Goal: Information Seeking & Learning: Learn about a topic

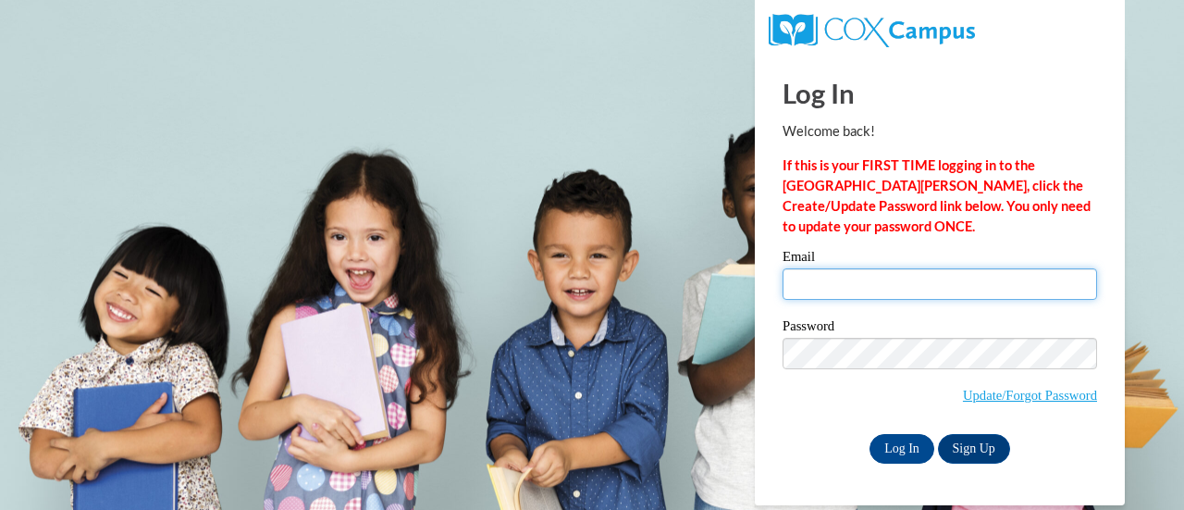
click at [908, 283] on input "Email" at bounding box center [940, 283] width 315 height 31
type input "katy.nachampassak@rusd.org"
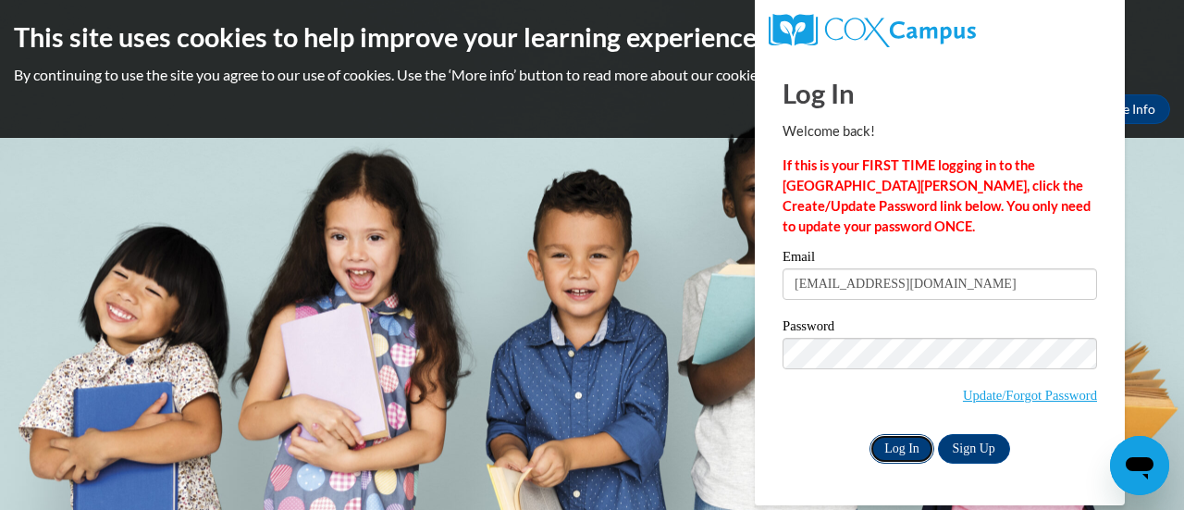
click at [916, 454] on input "Log In" at bounding box center [902, 449] width 65 height 30
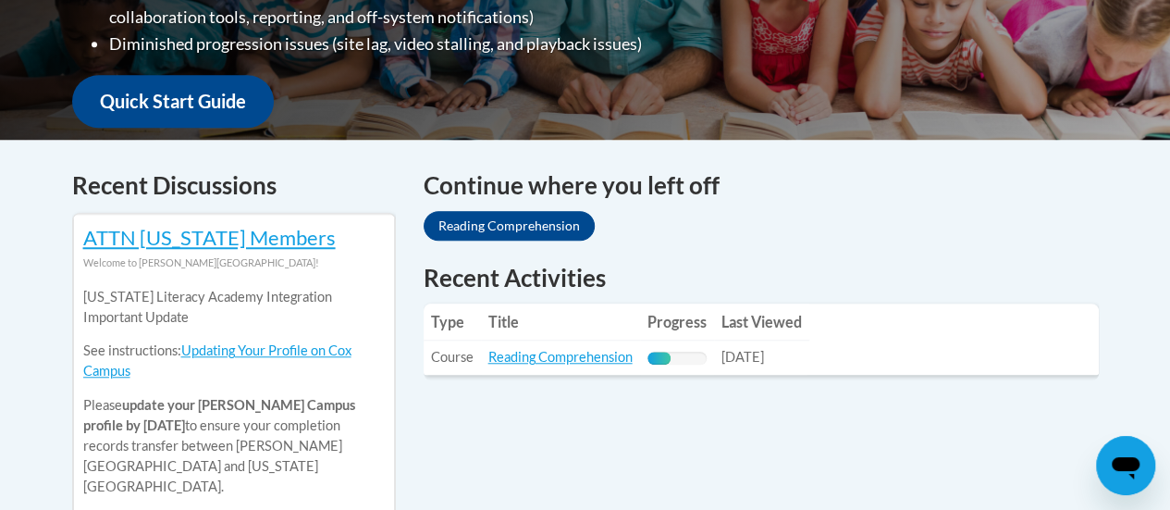
scroll to position [740, 0]
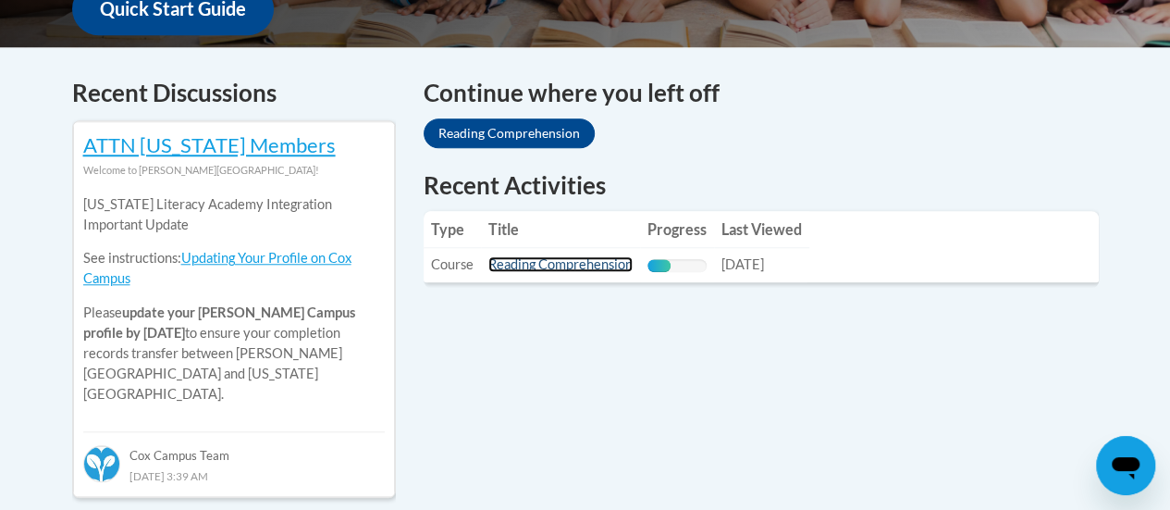
click at [573, 271] on link "Reading Comprehension" at bounding box center [560, 264] width 144 height 16
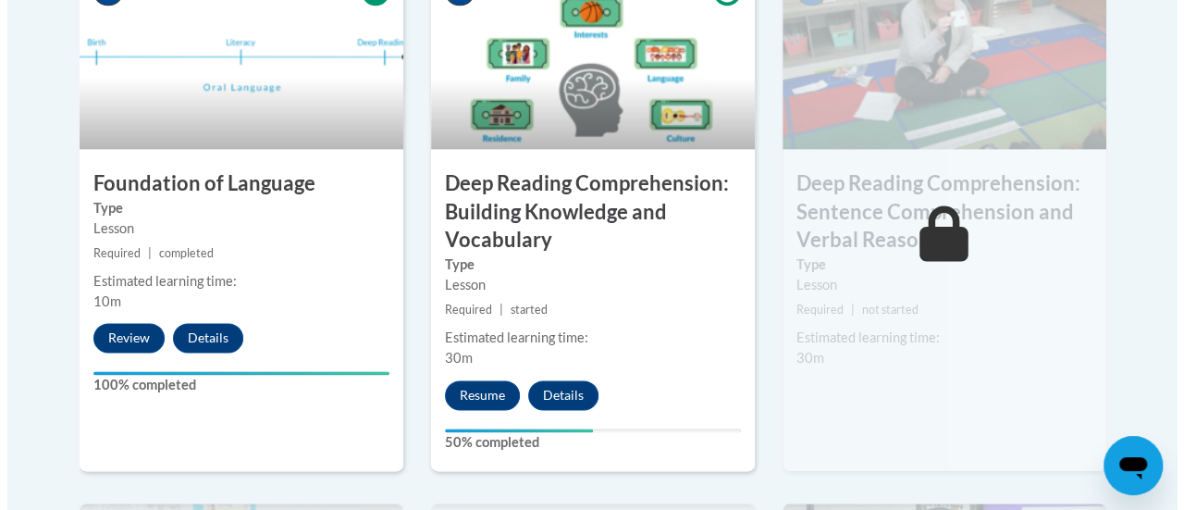
scroll to position [1295, 0]
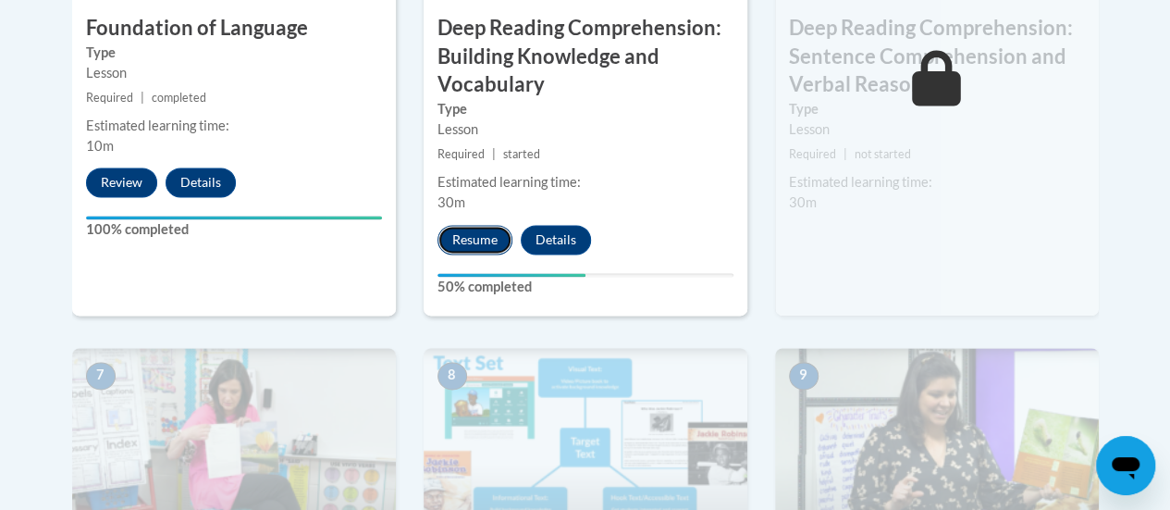
click at [464, 247] on button "Resume" at bounding box center [475, 240] width 75 height 30
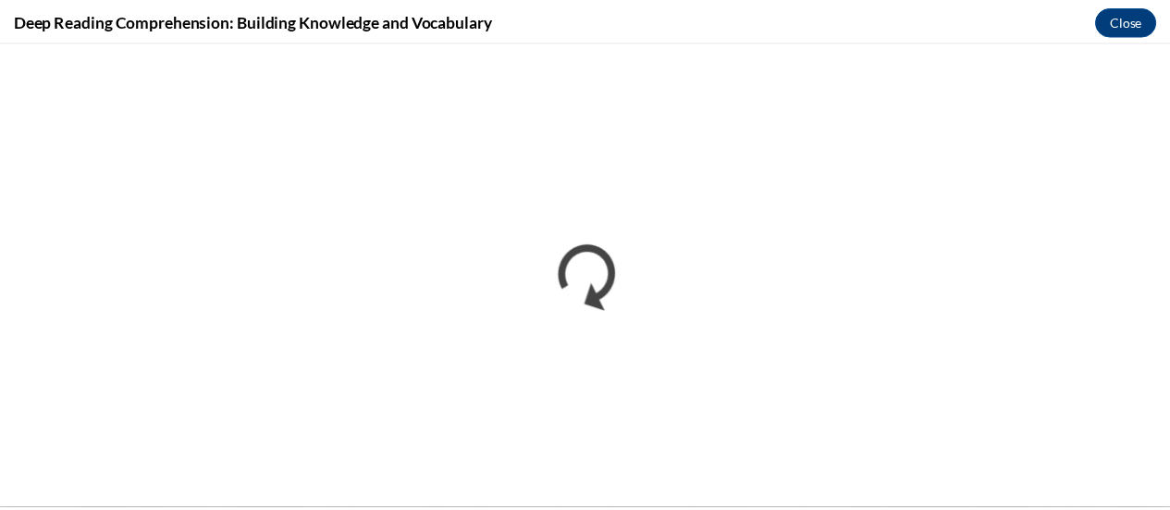
scroll to position [0, 0]
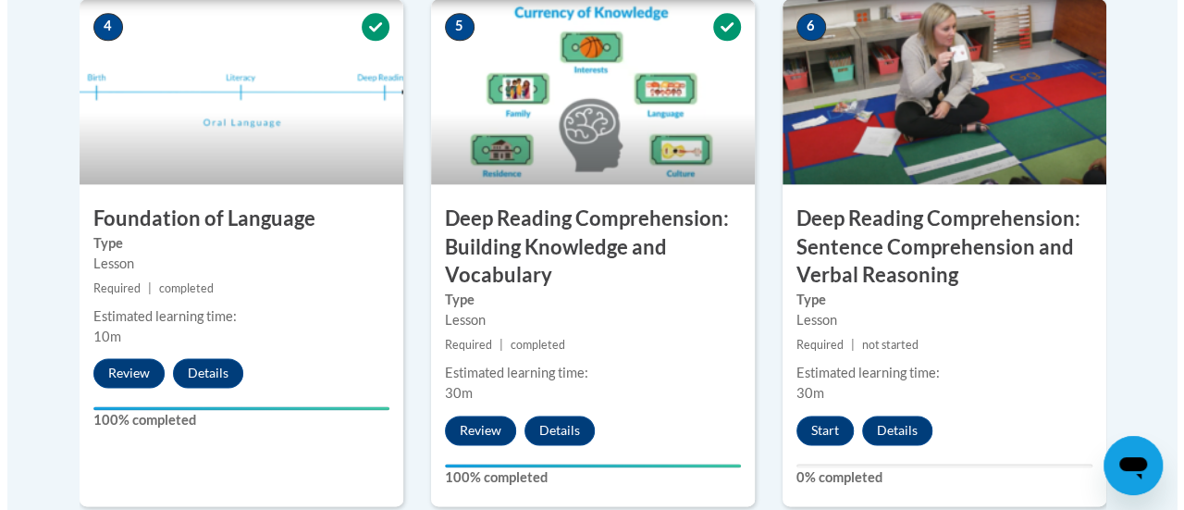
scroll to position [1203, 0]
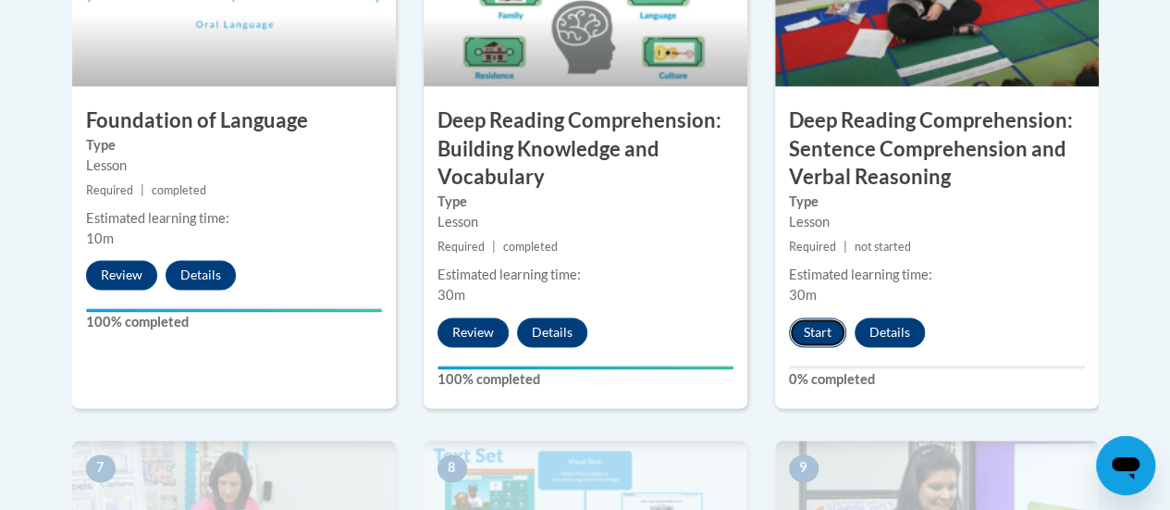
click at [802, 332] on button "Start" at bounding box center [817, 332] width 57 height 30
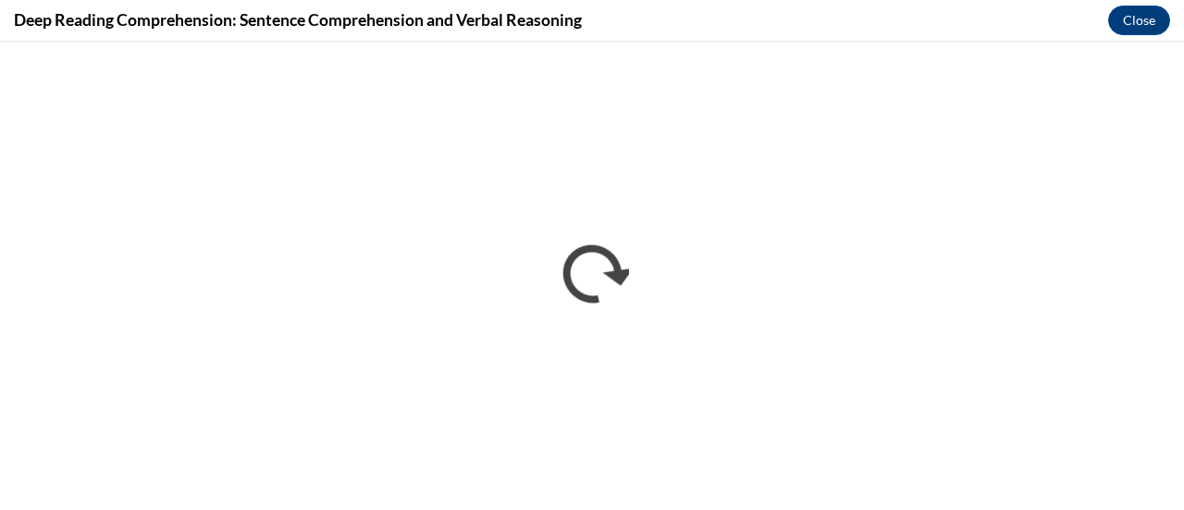
scroll to position [0, 0]
